Goal: Task Accomplishment & Management: Complete application form

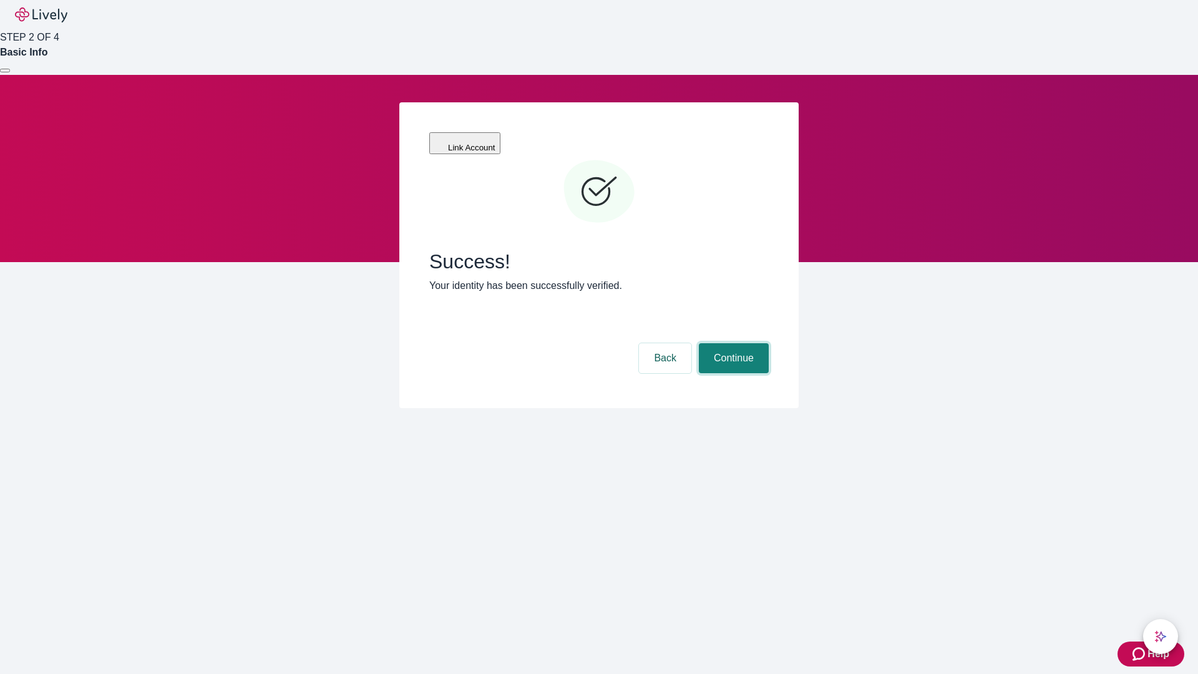
click at [732, 343] on button "Continue" at bounding box center [734, 358] width 70 height 30
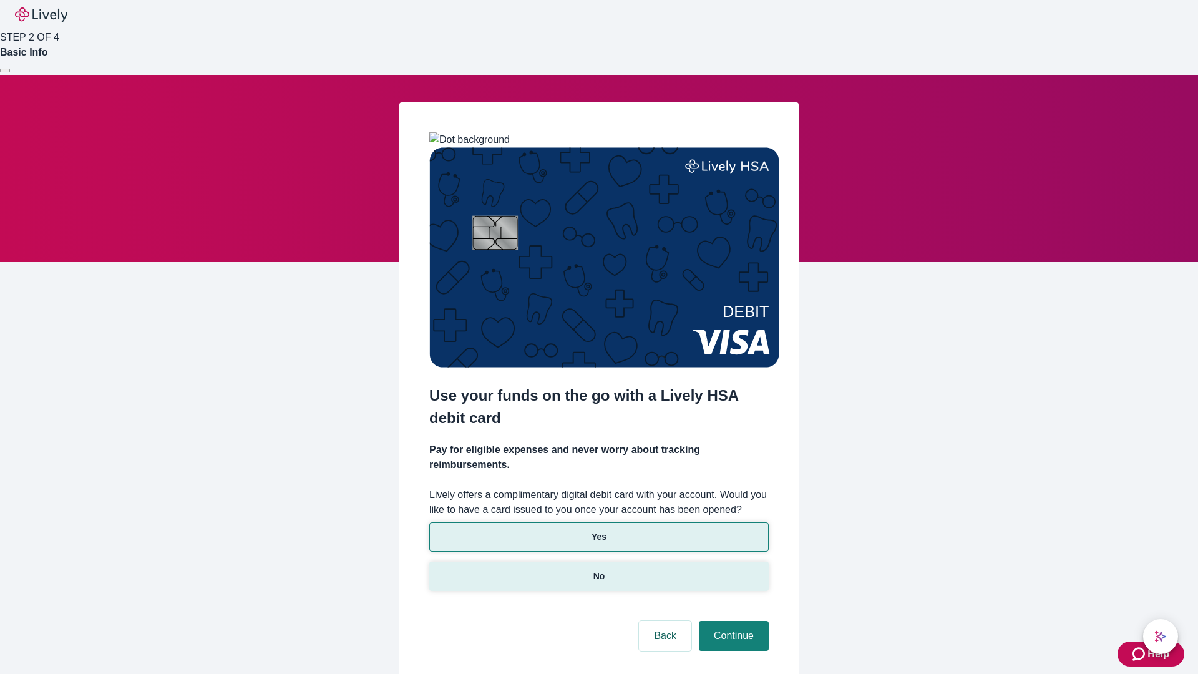
click at [598, 570] on p "No" at bounding box center [599, 576] width 12 height 13
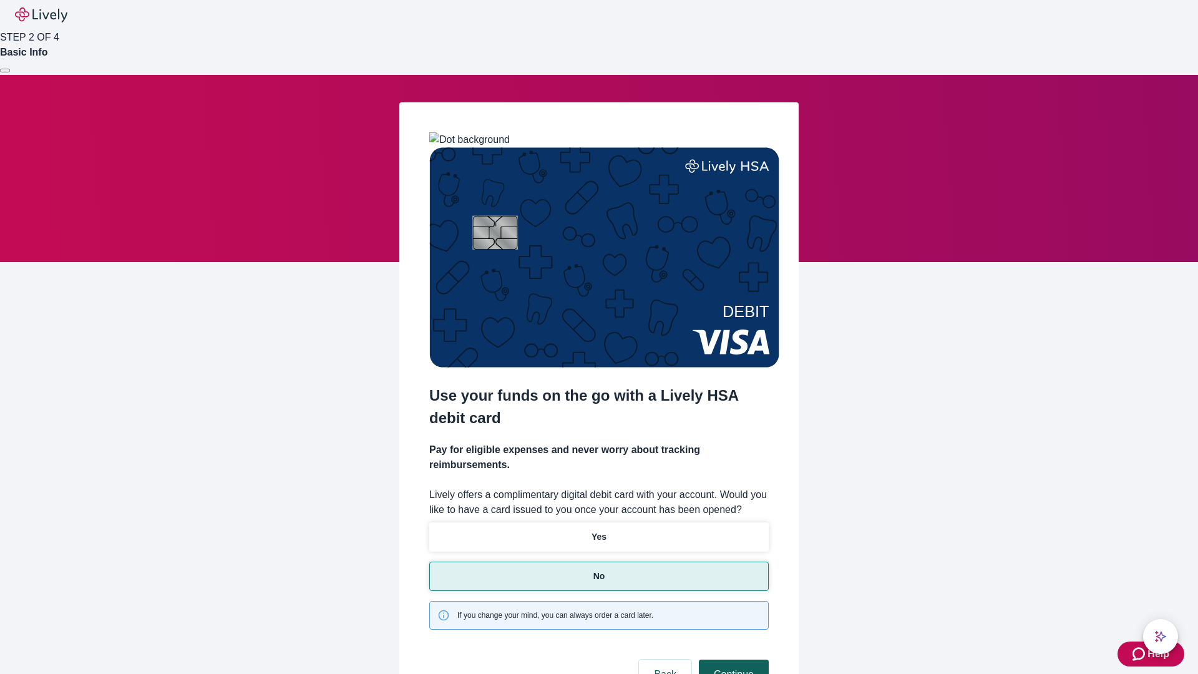
click at [732, 659] on button "Continue" at bounding box center [734, 674] width 70 height 30
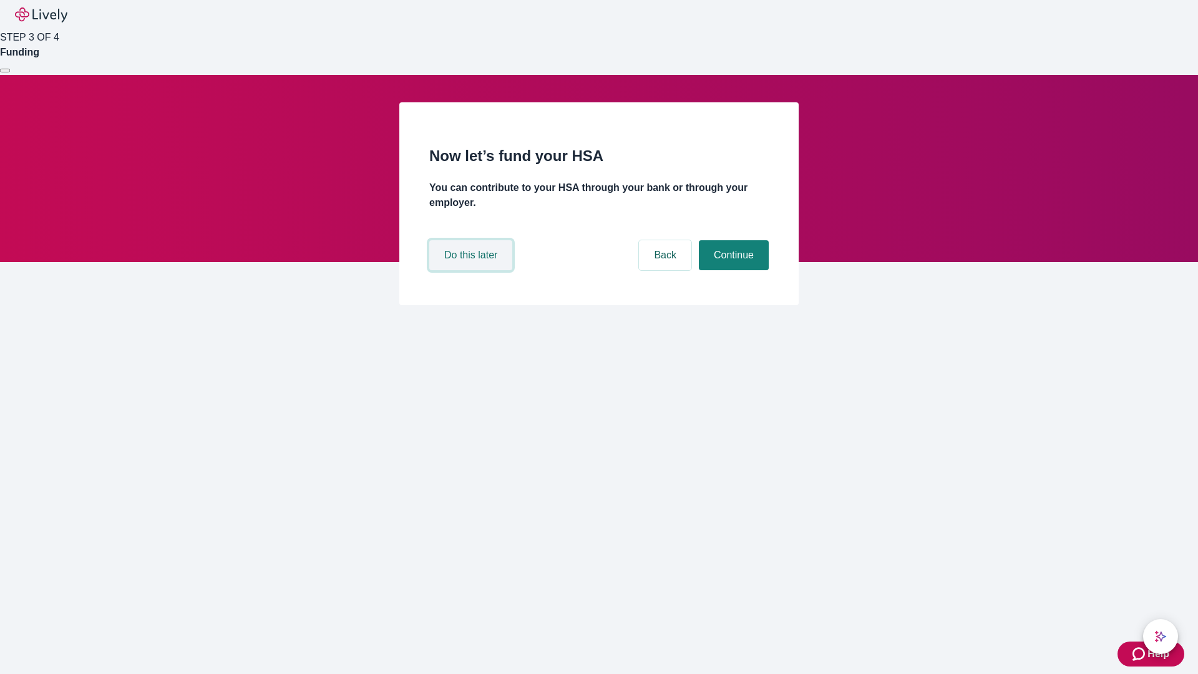
click at [472, 270] on button "Do this later" at bounding box center [470, 255] width 83 height 30
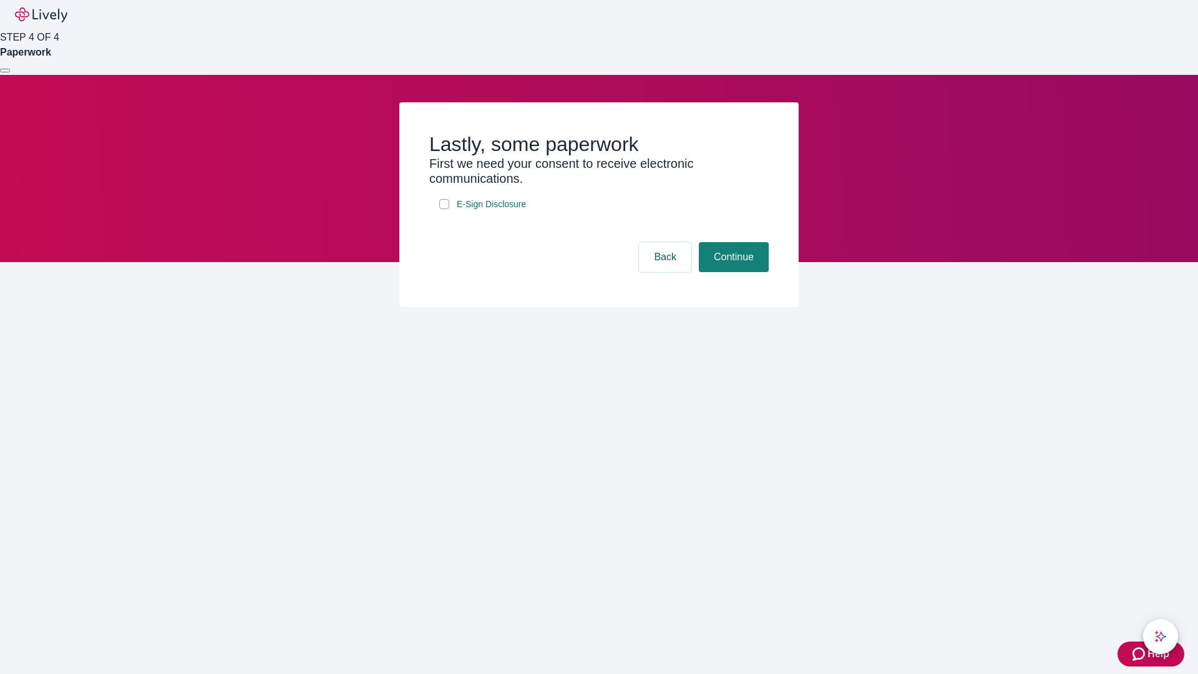
click at [444, 209] on input "E-Sign Disclosure" at bounding box center [444, 204] width 10 height 10
checkbox input "true"
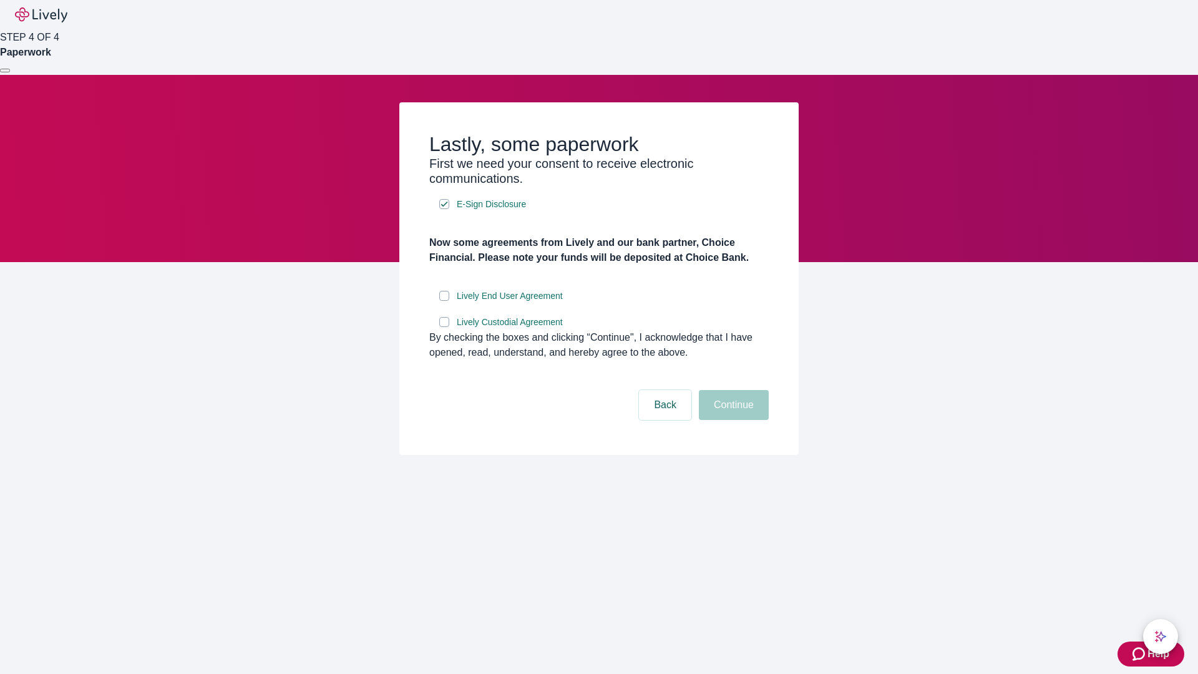
click at [444, 301] on input "Lively End User Agreement" at bounding box center [444, 296] width 10 height 10
checkbox input "true"
click at [444, 327] on input "Lively Custodial Agreement" at bounding box center [444, 322] width 10 height 10
checkbox input "true"
click at [732, 420] on button "Continue" at bounding box center [734, 405] width 70 height 30
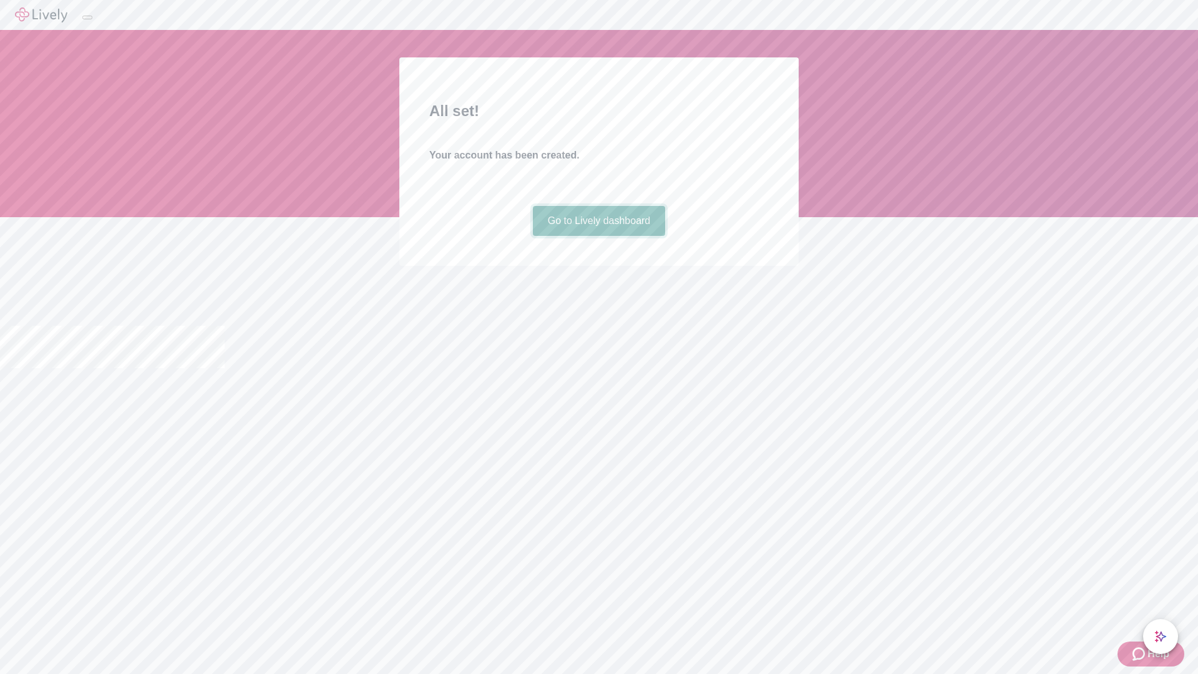
click at [598, 236] on link "Go to Lively dashboard" at bounding box center [599, 221] width 133 height 30
